Goal: Task Accomplishment & Management: Use online tool/utility

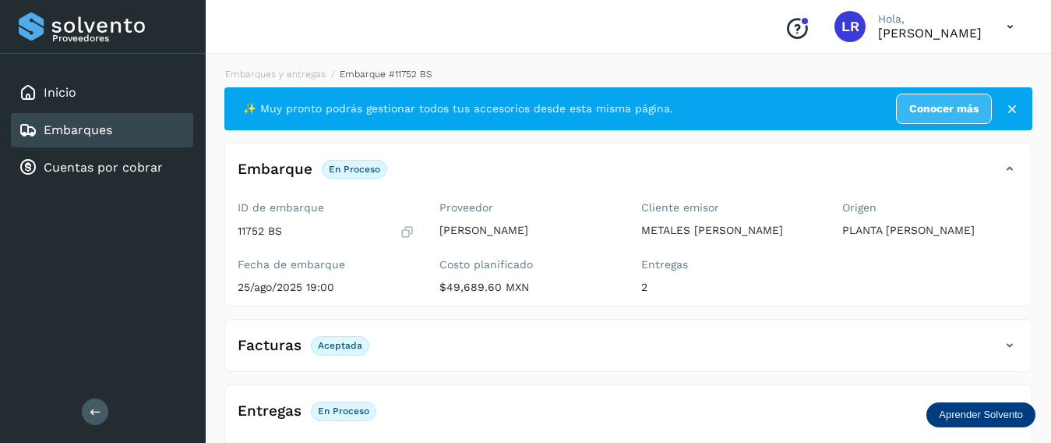
scroll to position [261, 0]
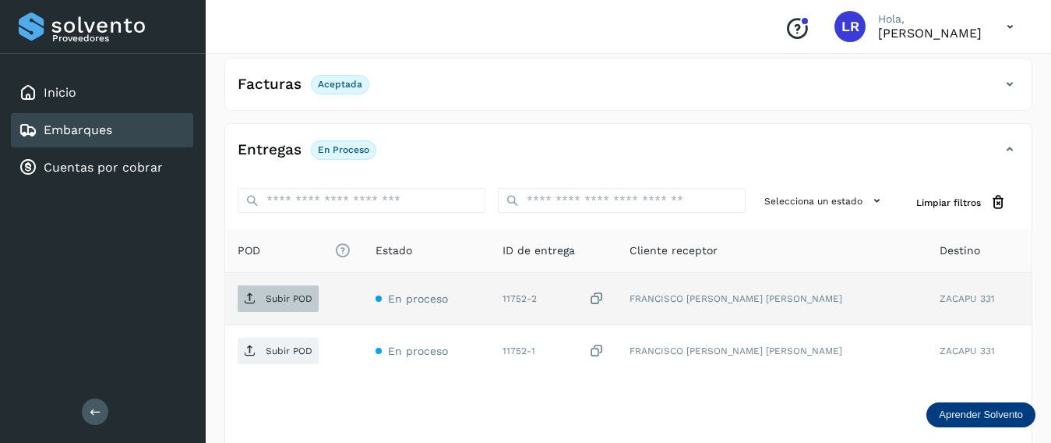
click at [302, 300] on p "Subir POD" at bounding box center [289, 298] width 47 height 11
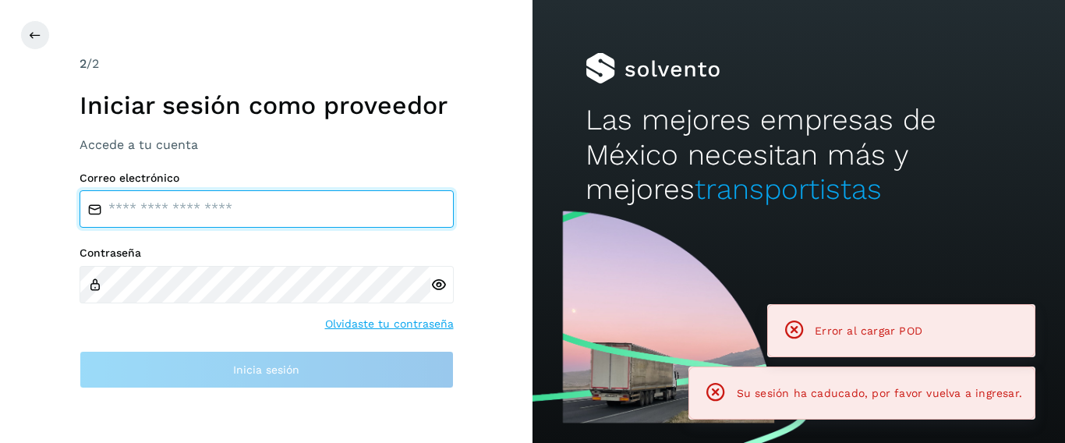
type input "**********"
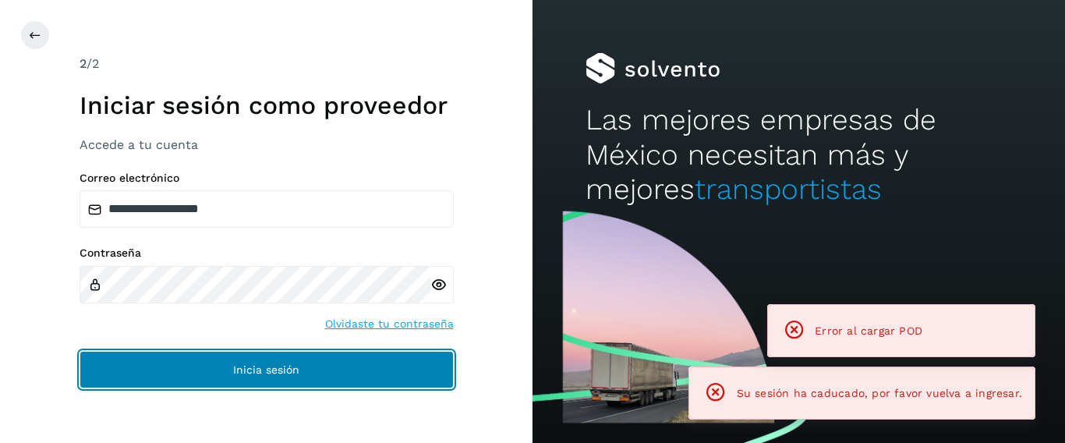
click at [348, 370] on button "Inicia sesión" at bounding box center [267, 369] width 374 height 37
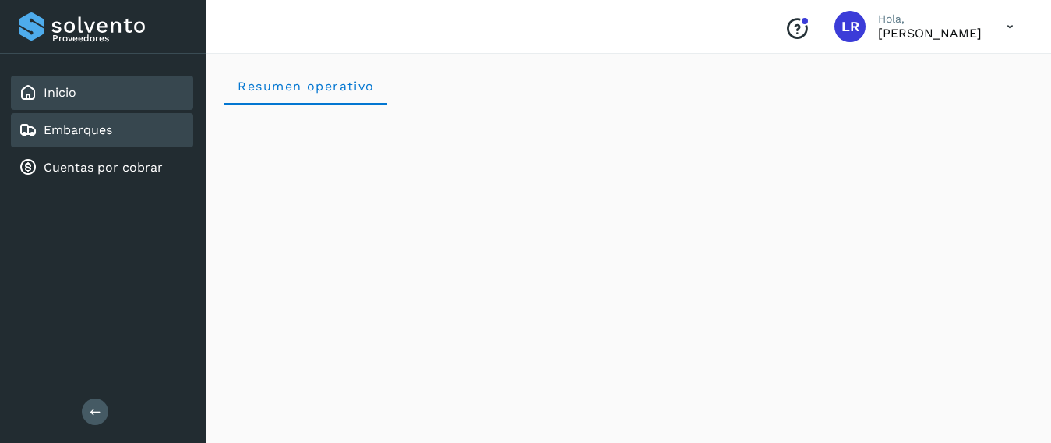
click at [96, 134] on link "Embarques" at bounding box center [78, 129] width 69 height 15
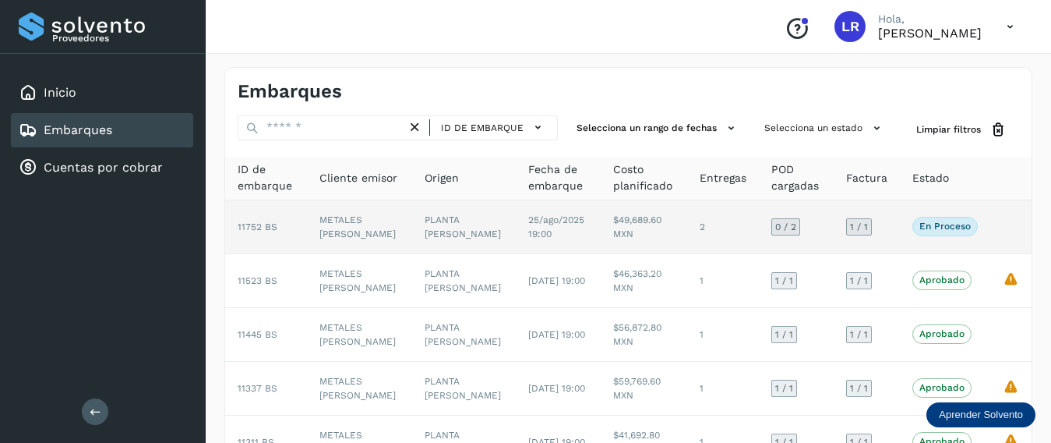
click at [631, 227] on td "$49,689.60 MXN" at bounding box center [644, 227] width 87 height 54
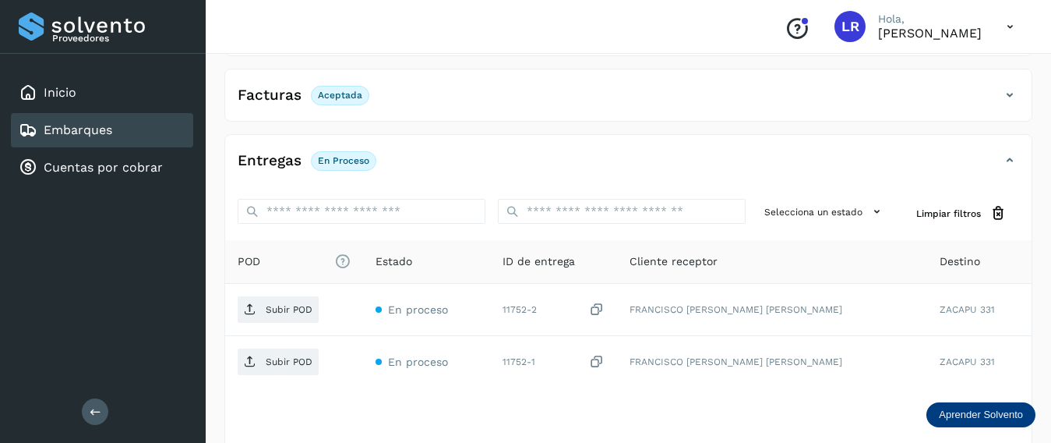
scroll to position [281, 0]
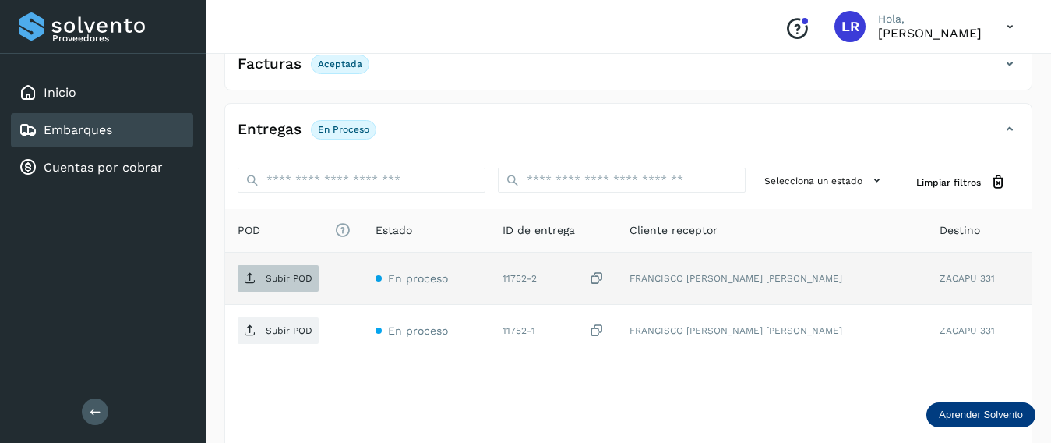
click at [271, 276] on p "Subir POD" at bounding box center [289, 278] width 47 height 11
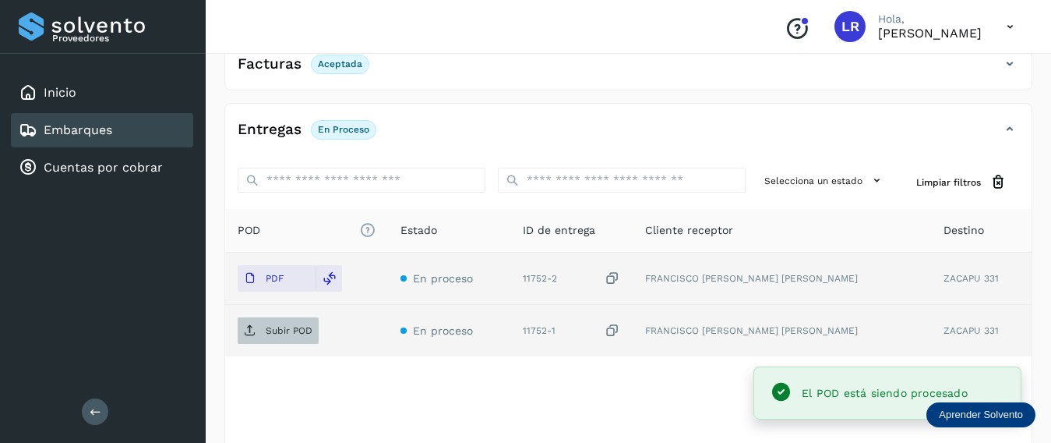
click at [253, 329] on icon at bounding box center [250, 330] width 12 height 12
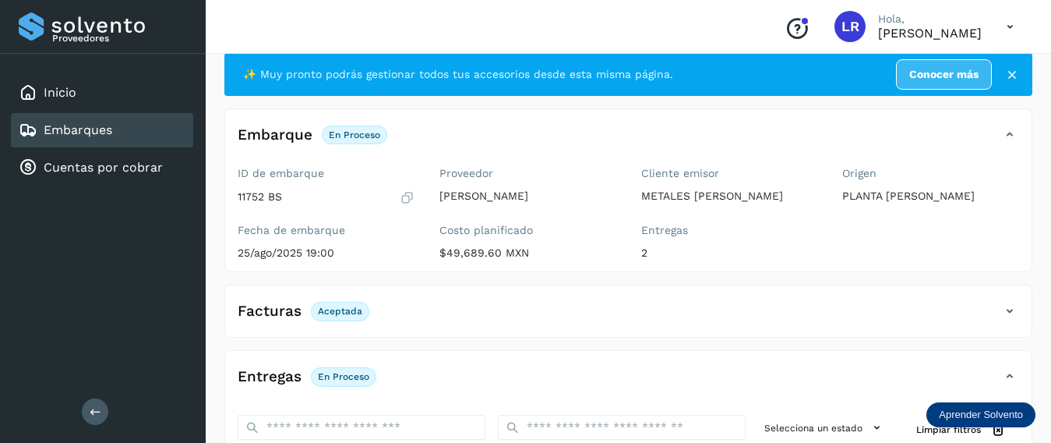
scroll to position [0, 0]
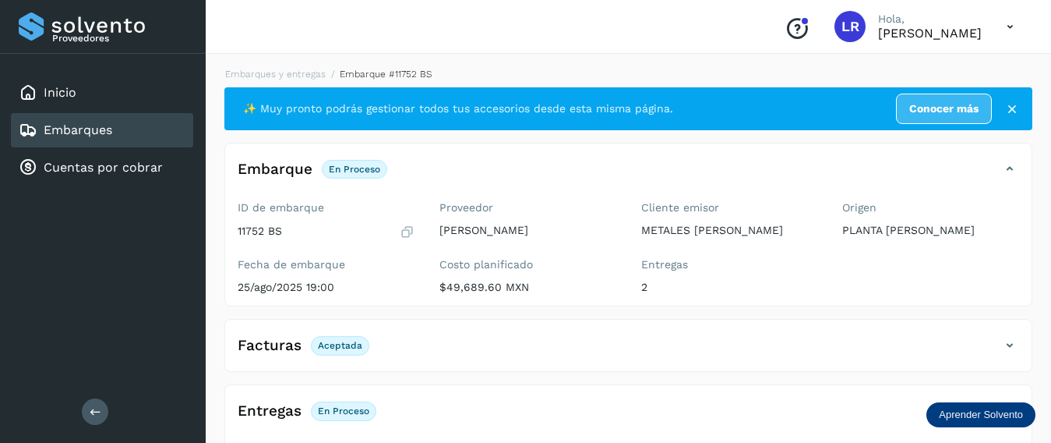
click at [142, 125] on div "Embarques" at bounding box center [102, 130] width 182 height 34
